Goal: Transaction & Acquisition: Book appointment/travel/reservation

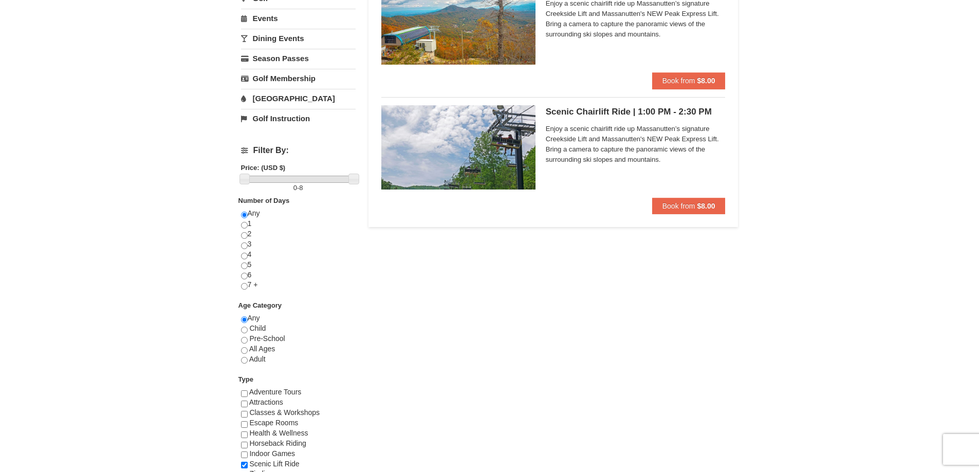
scroll to position [257, 0]
click at [242, 362] on input "radio" at bounding box center [244, 359] width 7 height 7
radio input "true"
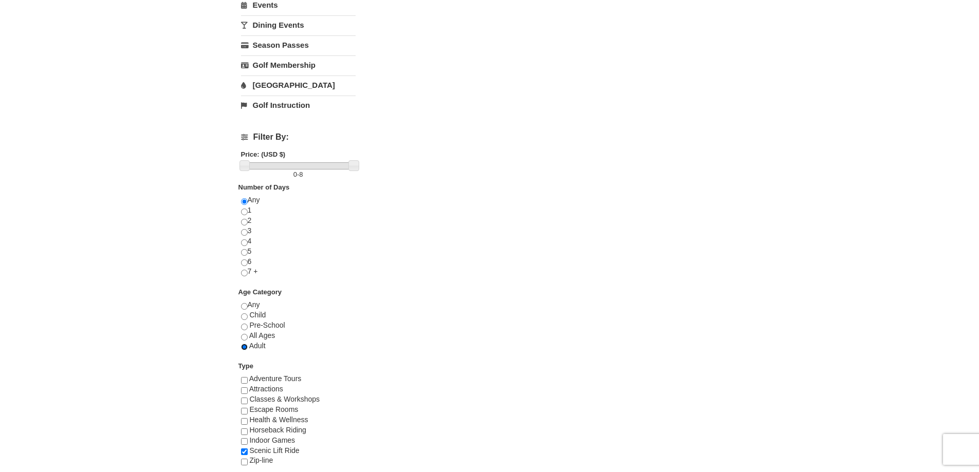
scroll to position [308, 0]
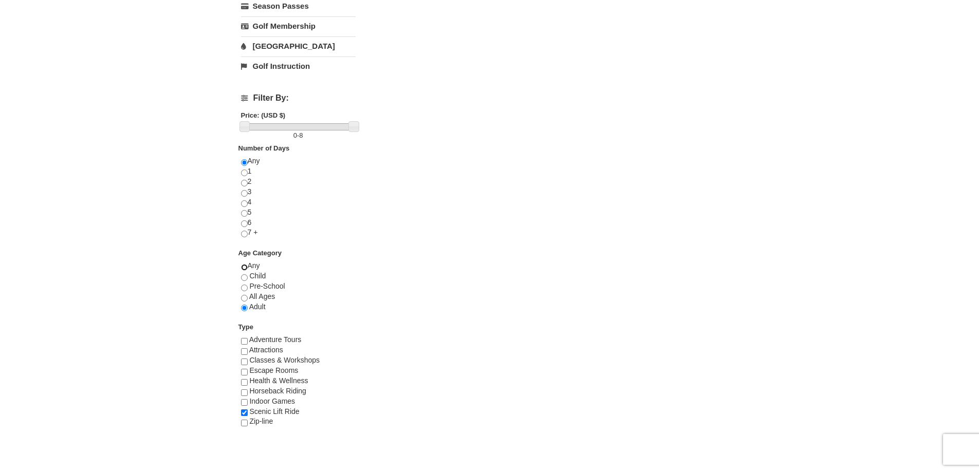
click at [244, 266] on input "radio" at bounding box center [244, 267] width 7 height 7
radio input "true"
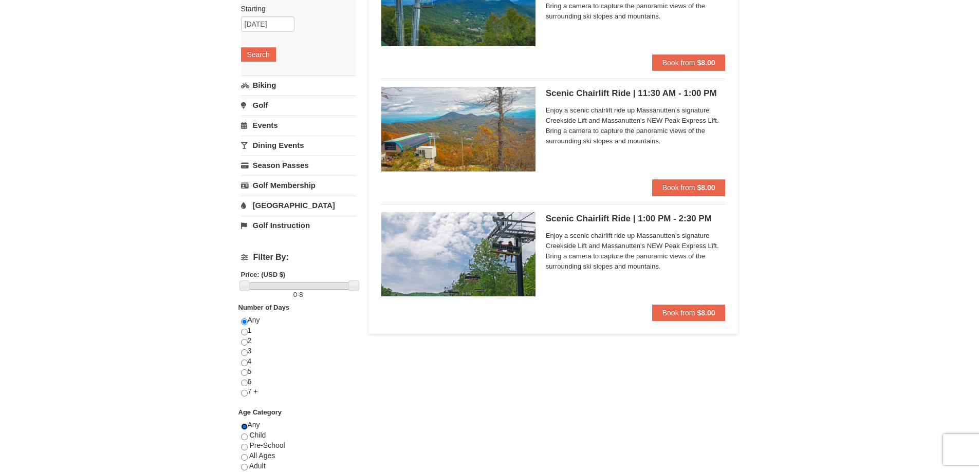
scroll to position [154, 0]
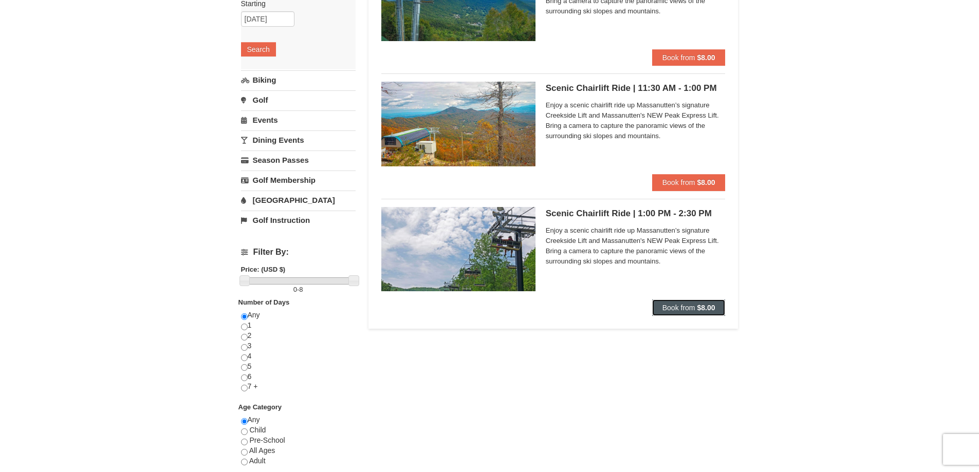
click at [687, 311] on span "Book from" at bounding box center [678, 308] width 33 height 8
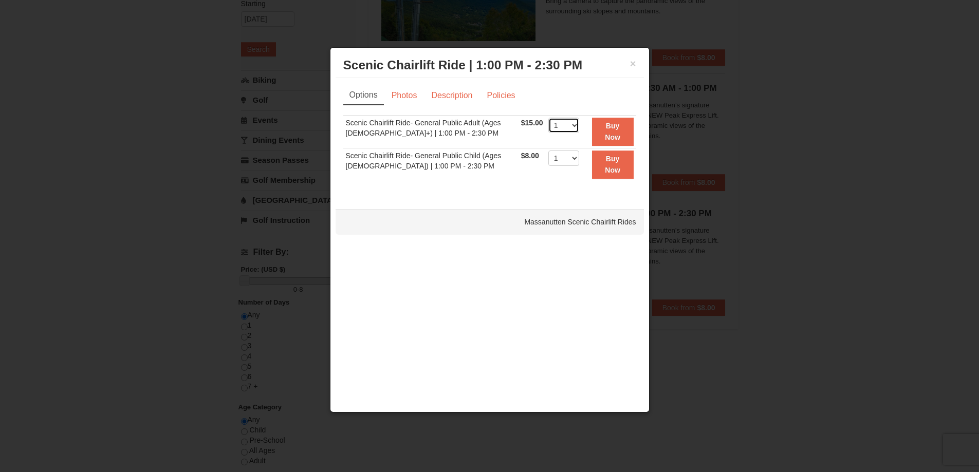
click at [569, 127] on select "1 2 3 4 5 6 7 8 9 10 11 12 13 14 15 16 17 18 19 20 21 22" at bounding box center [563, 125] width 31 height 15
select select "2"
click at [548, 118] on select "1 2 3 4 5 6 7 8 9 10 11 12 13 14 15 16 17 18 19 20 21 22" at bounding box center [563, 125] width 31 height 15
click at [620, 131] on button "Buy Now" at bounding box center [613, 132] width 42 height 28
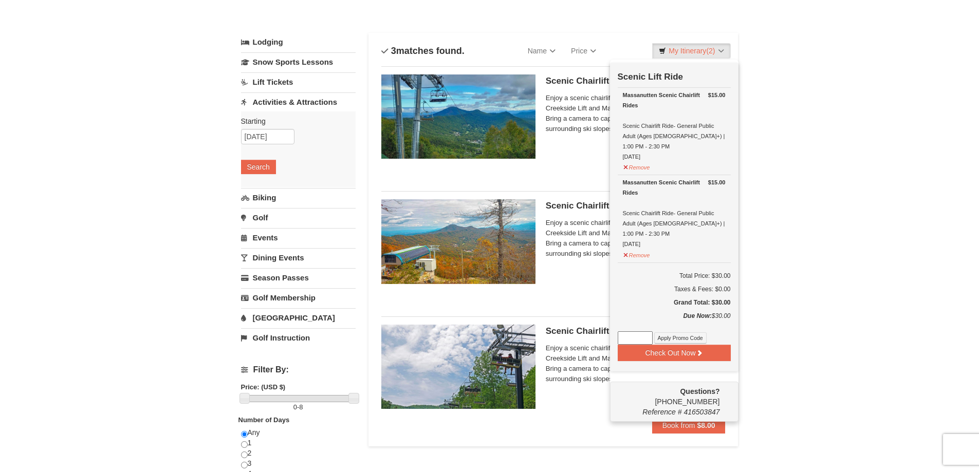
scroll to position [54, 0]
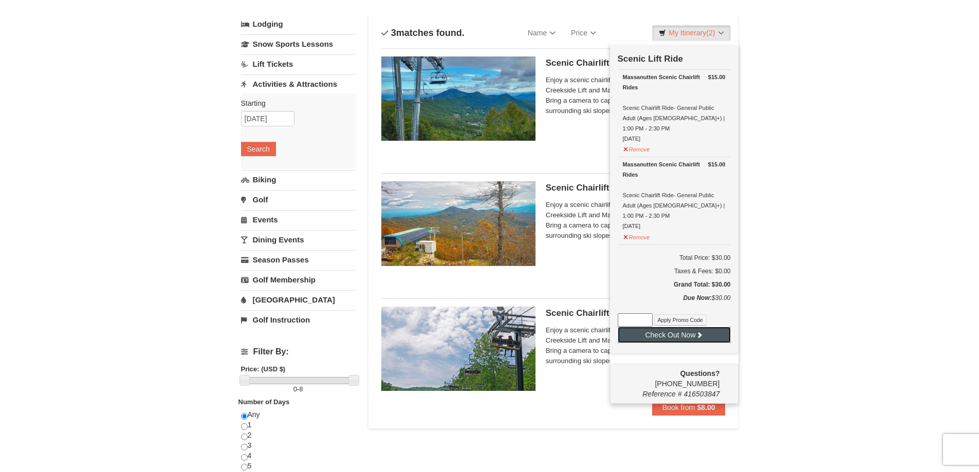
click at [681, 327] on button "Check Out Now" at bounding box center [674, 335] width 113 height 16
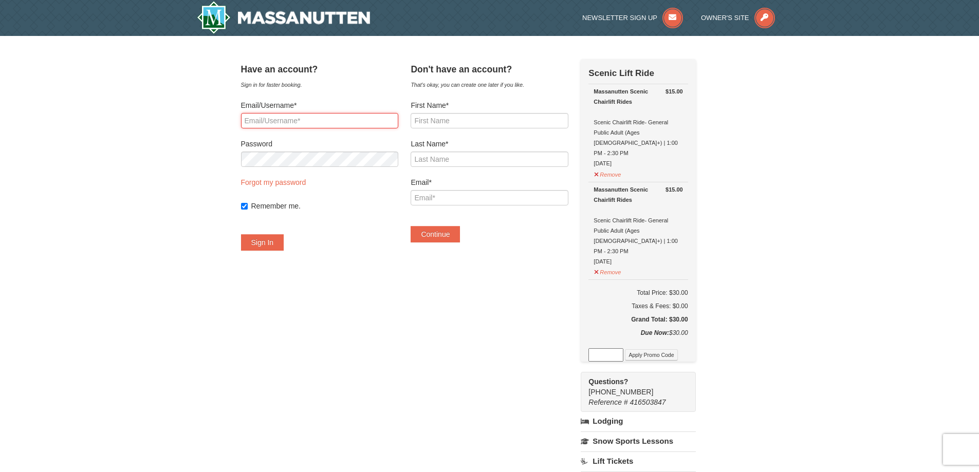
click at [285, 121] on input "Email/Username*" at bounding box center [319, 120] width 157 height 15
type input "j"
click at [457, 122] on input "First Name*" at bounding box center [488, 120] width 157 height 15
type input "Julia"
type input "Burgess"
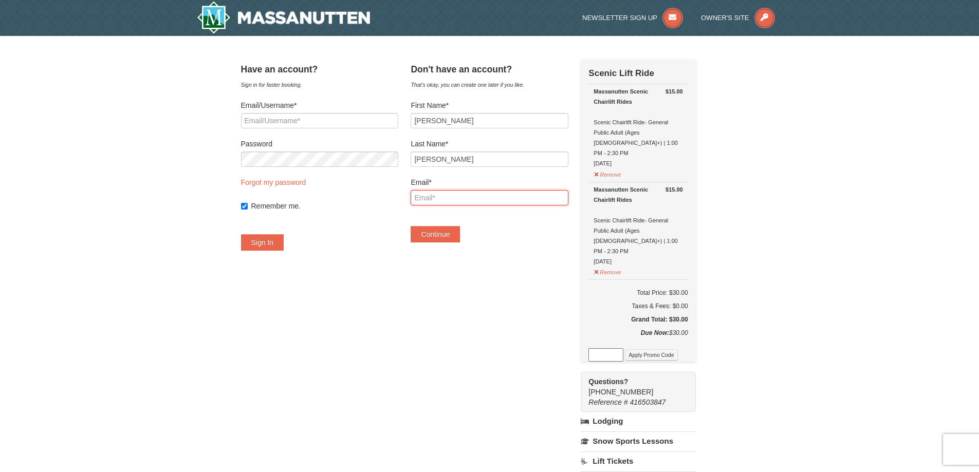
type input "julia@juliaburgess.com"
click at [447, 235] on button "Continue" at bounding box center [434, 234] width 49 height 16
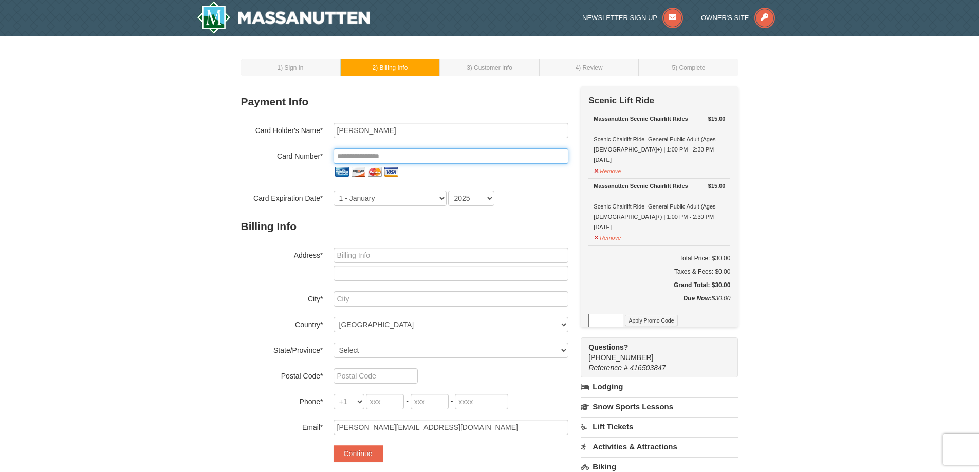
click at [387, 157] on input "tel" at bounding box center [450, 155] width 235 height 15
click at [409, 160] on input "tel" at bounding box center [450, 155] width 235 height 15
type input "**********"
type input "Julia B Burgess"
select select "3"
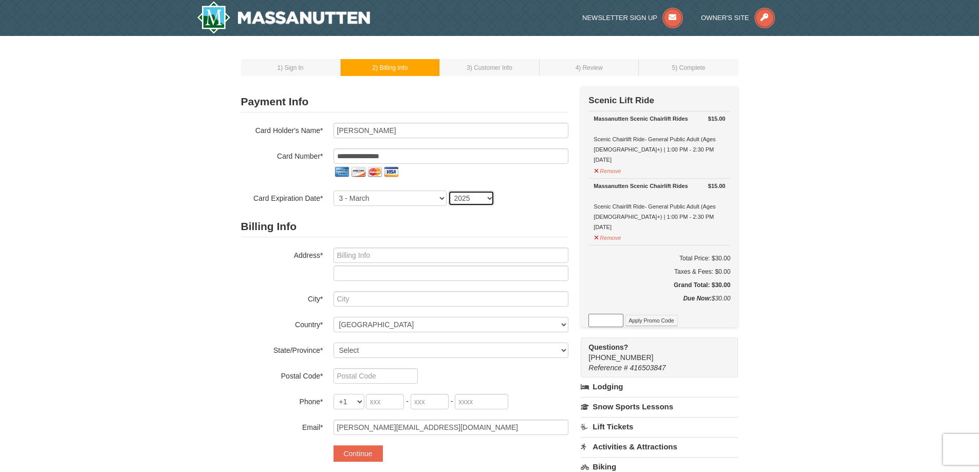
select select "2028"
click at [355, 258] on input "text" at bounding box center [450, 255] width 235 height 15
type input "4432 Kendal Way"
type input "Suffolk"
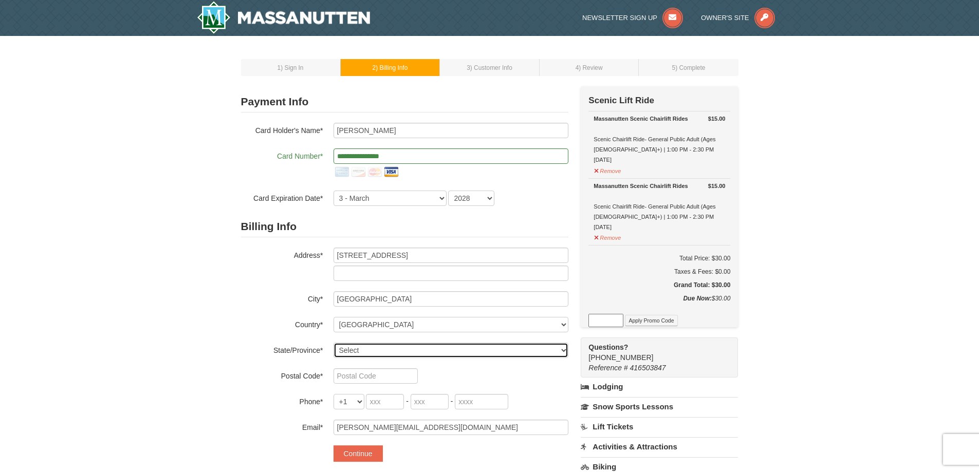
select select "VA"
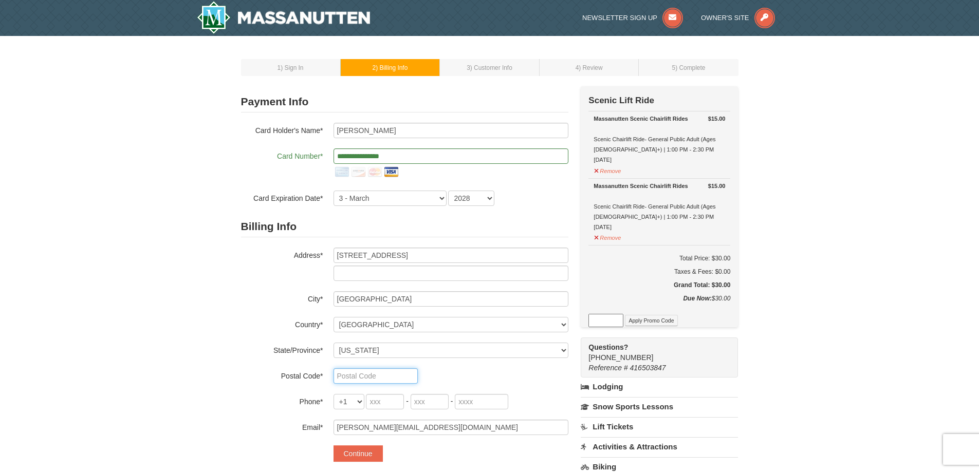
type input "23435"
type input "757"
type input "266"
type input "1055"
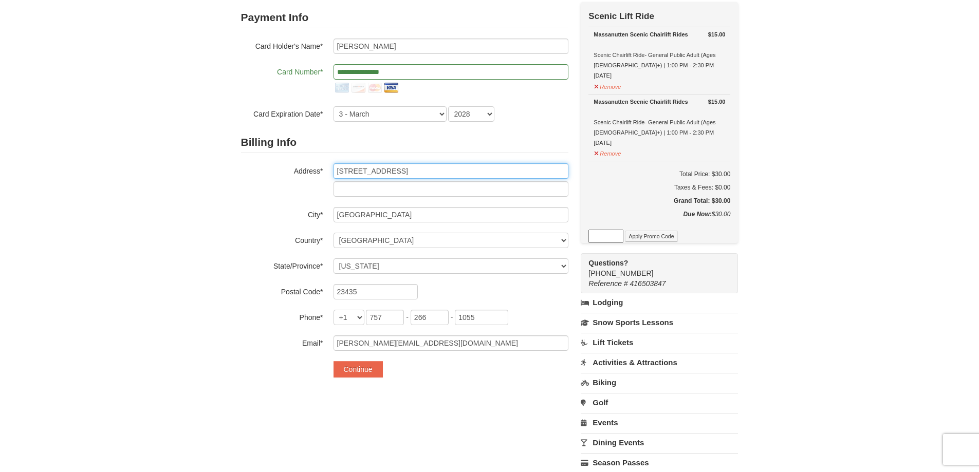
scroll to position [103, 0]
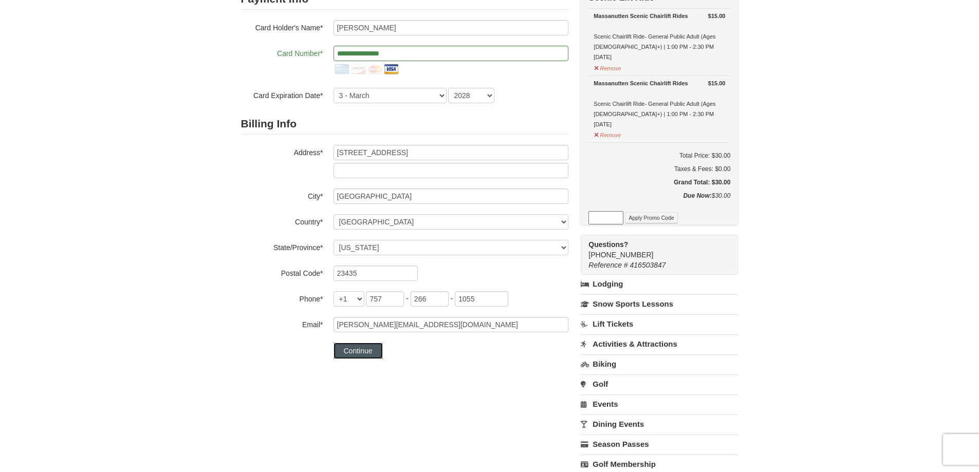
click at [364, 354] on button "Continue" at bounding box center [357, 351] width 49 height 16
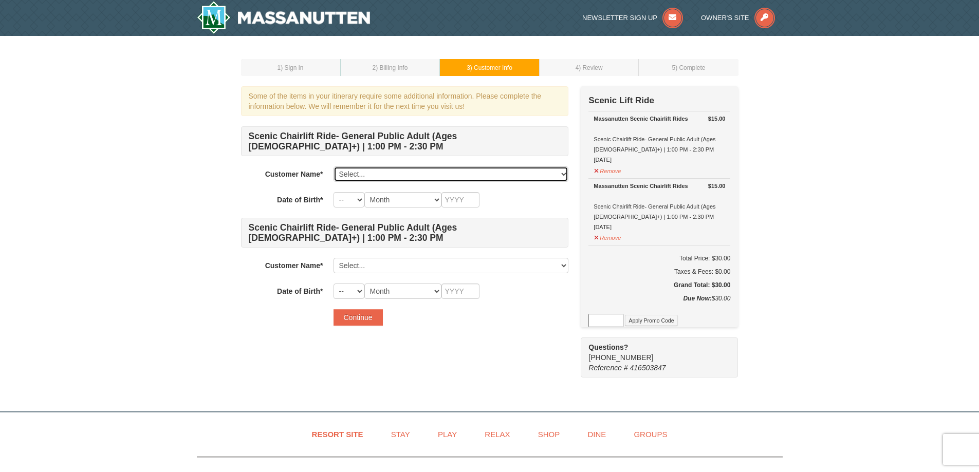
click at [405, 174] on select "Select... Julia Burgess Add New..." at bounding box center [450, 173] width 235 height 15
select select "28343497"
click at [333, 166] on select "Select... Julia Burgess Add New..." at bounding box center [450, 173] width 235 height 15
click at [358, 200] on select "-- 01 02 03 04 05 06 07 08 09 10 11 12 13 14 15 16 17 18 19 20 21 22 23 24 25 2…" at bounding box center [348, 199] width 31 height 15
select select "23"
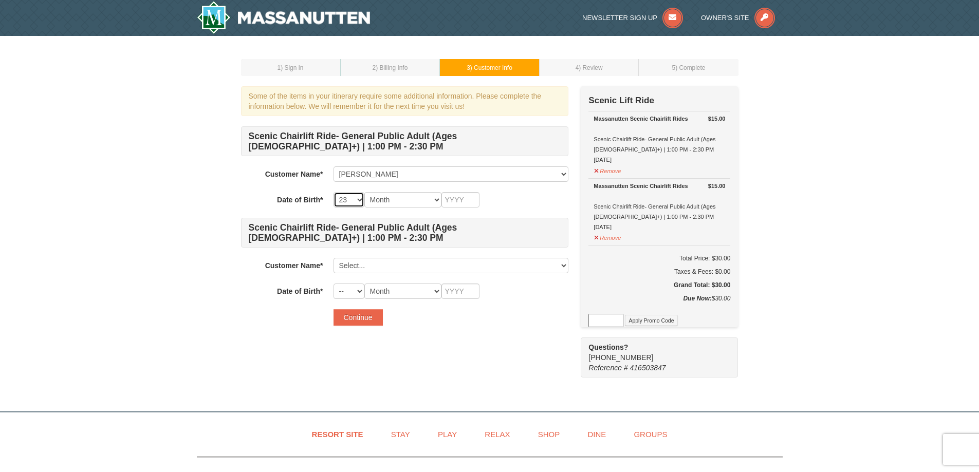
click at [333, 192] on select "-- 01 02 03 04 05 06 07 08 09 10 11 12 13 14 15 16 17 18 19 20 21 22 23 24 25 2…" at bounding box center [348, 199] width 31 height 15
click at [436, 201] on select "Month January February March April May June July August September October Novem…" at bounding box center [402, 199] width 77 height 15
select select "10"
click at [364, 192] on select "Month January February March April May June July August September October Novem…" at bounding box center [402, 199] width 77 height 15
click at [465, 199] on input "text" at bounding box center [460, 199] width 38 height 15
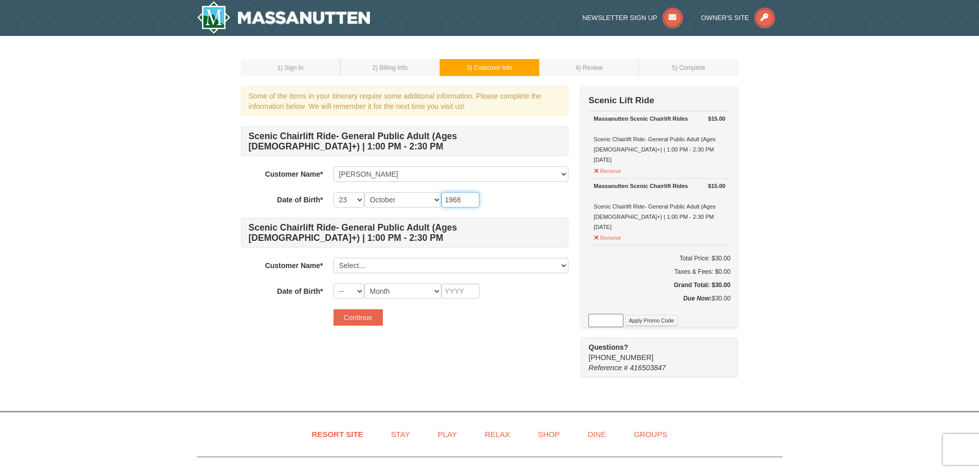
type input "1968"
click at [553, 267] on select "Select... Julia Burgess Add New..." at bounding box center [450, 265] width 235 height 15
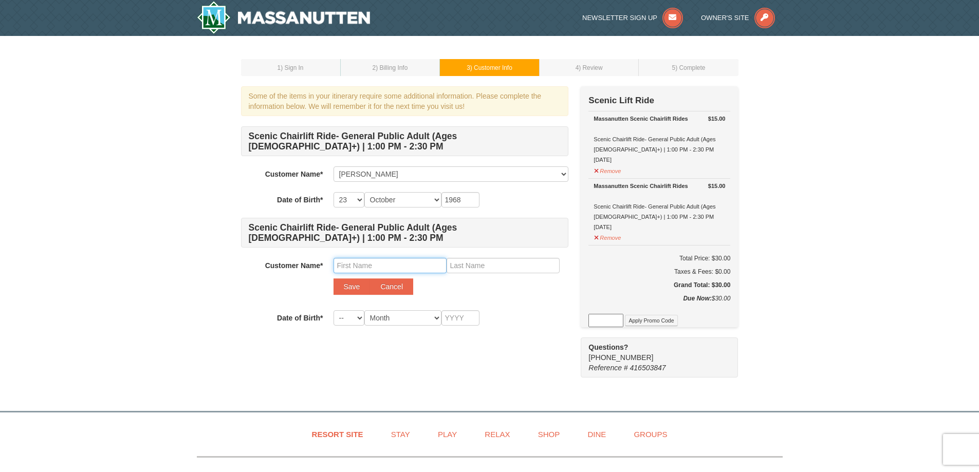
click at [354, 269] on input "text" at bounding box center [389, 265] width 113 height 15
type input "Leah"
click at [474, 267] on input "text" at bounding box center [502, 265] width 113 height 15
type input "Ballinger"
click at [359, 320] on select "-- 01 02 03 04 05 06 07 08 09 10 11 12 13 14 15 16 17 18 19 20 21 22 23 24 25 2…" at bounding box center [348, 317] width 31 height 15
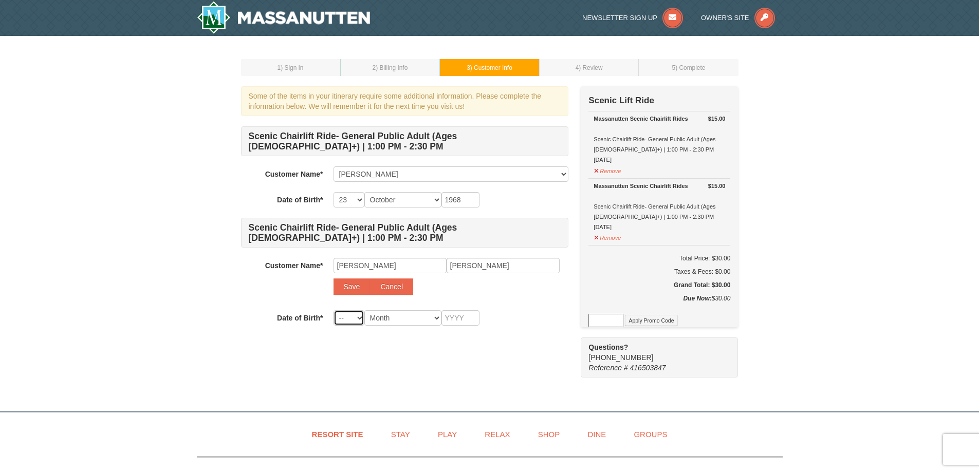
select select "10"
click at [333, 310] on select "-- 01 02 03 04 05 06 07 08 09 10 11 12 13 14 15 16 17 18 19 20 21 22 23 24 25 2…" at bounding box center [348, 317] width 31 height 15
click at [436, 320] on select "Month January February March April May June July August September October Novem…" at bounding box center [402, 317] width 77 height 15
select select "06"
click at [364, 310] on select "Month January February March April May June July August September October Novem…" at bounding box center [402, 317] width 77 height 15
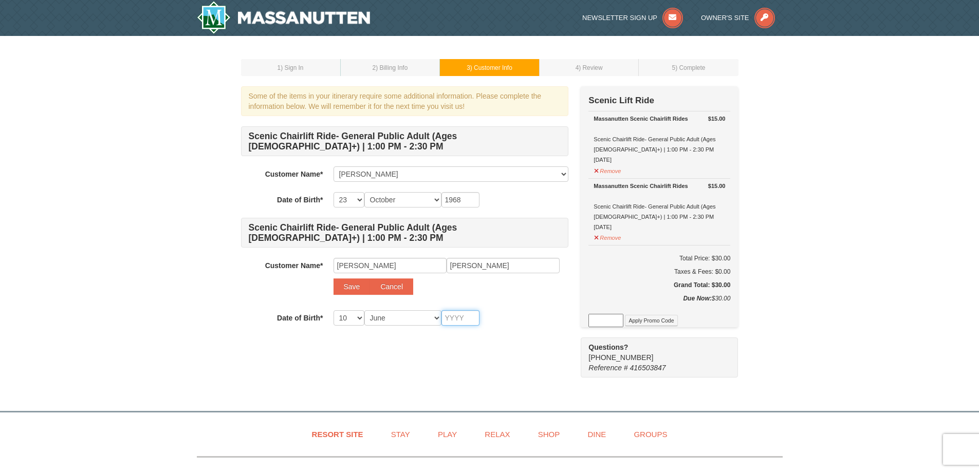
click at [453, 318] on input "text" at bounding box center [460, 317] width 38 height 15
type input "2004"
click at [527, 343] on div "Continue" at bounding box center [450, 344] width 235 height 16
click at [353, 291] on button "Save" at bounding box center [351, 286] width 37 height 16
select select
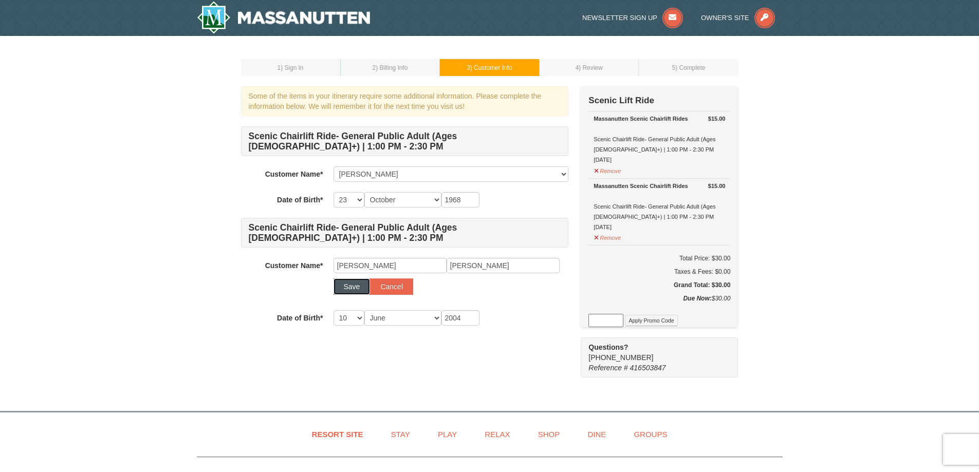
select select
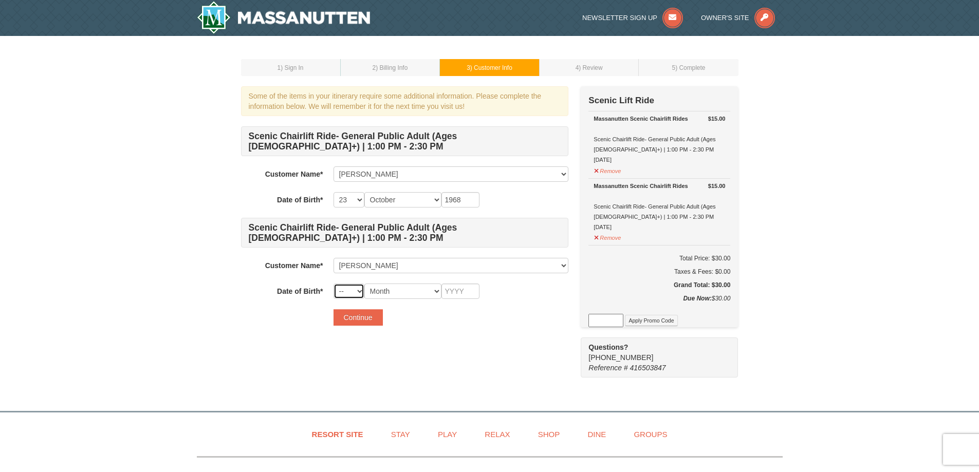
click at [360, 293] on select "-- 01 02 03 04 05 06 07 08 09 10 11 12 13 14 15 16 17 18 19 20 21 22 23 24 25 2…" at bounding box center [348, 291] width 31 height 15
select select "10"
click at [333, 284] on select "-- 01 02 03 04 05 06 07 08 09 10 11 12 13 14 15 16 17 18 19 20 21 22 23 24 25 2…" at bounding box center [348, 291] width 31 height 15
click at [437, 290] on select "Month January February March April May June July August September October Novem…" at bounding box center [402, 291] width 77 height 15
select select "06"
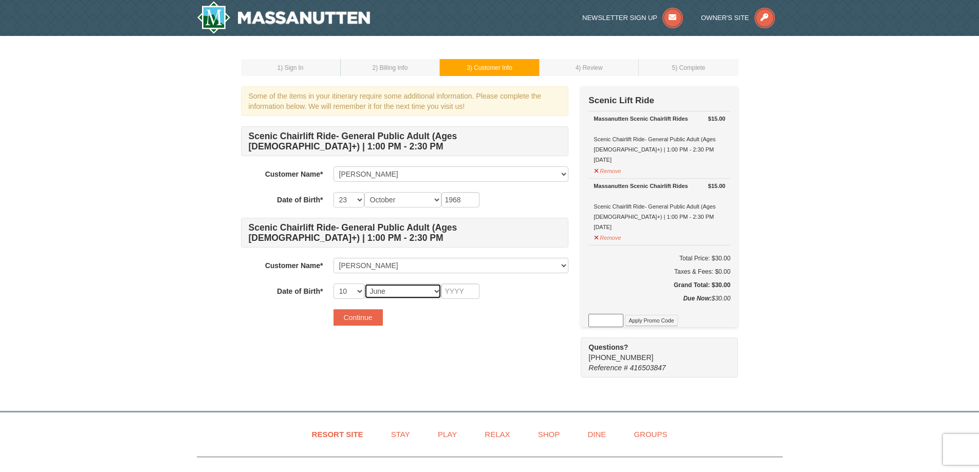
click at [364, 284] on select "Month January February March April May June July August September October Novem…" at bounding box center [402, 291] width 77 height 15
click at [466, 292] on input "text" at bounding box center [460, 291] width 38 height 15
type input "2004"
click at [358, 320] on button "Continue" at bounding box center [357, 317] width 49 height 16
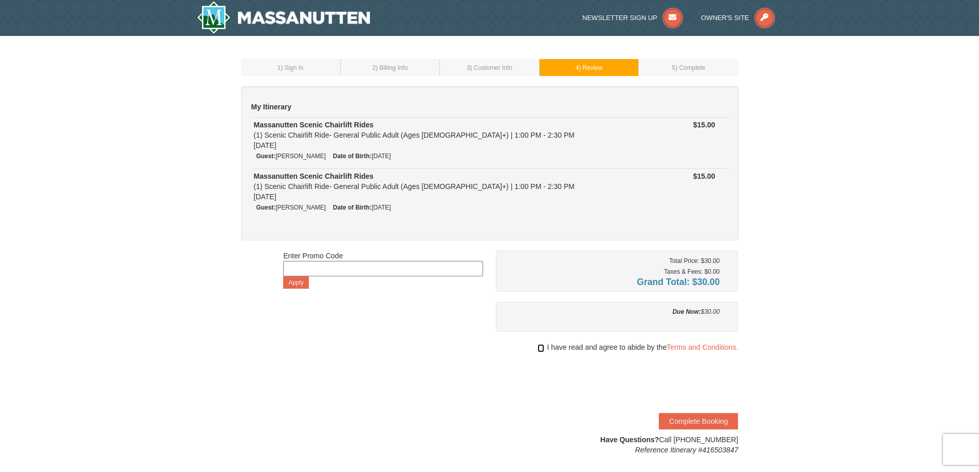
click at [540, 350] on input "checkbox" at bounding box center [540, 348] width 7 height 8
checkbox input "true"
click at [711, 419] on button "Complete Booking" at bounding box center [698, 421] width 79 height 16
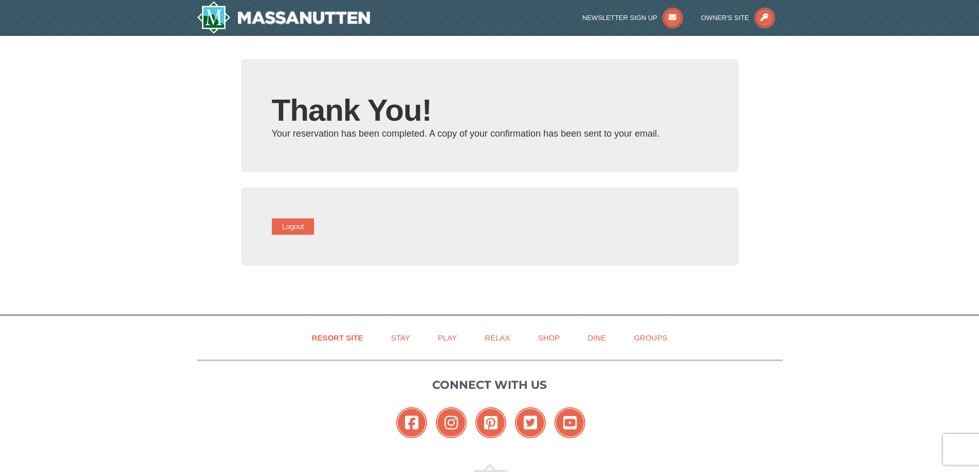
type input "[PERSON_NAME][EMAIL_ADDRESS][DOMAIN_NAME]"
